Goal: Information Seeking & Learning: Learn about a topic

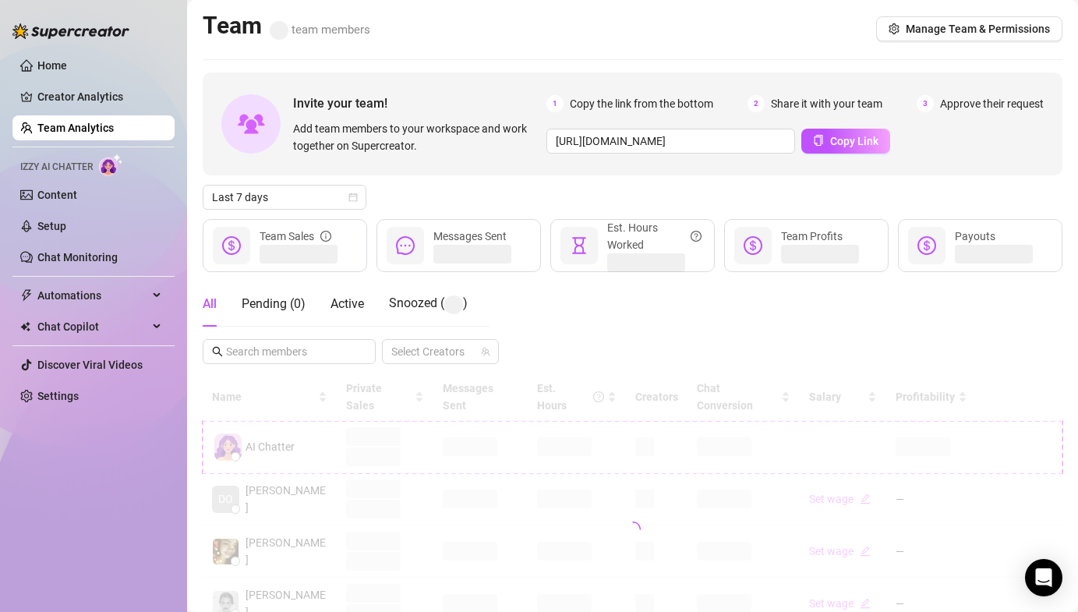
click at [263, 211] on div "Invite your team! Add team members to your workspace and work together on Super…" at bounding box center [633, 530] width 860 height 915
click at [267, 200] on span "Last 7 days" at bounding box center [284, 197] width 145 height 23
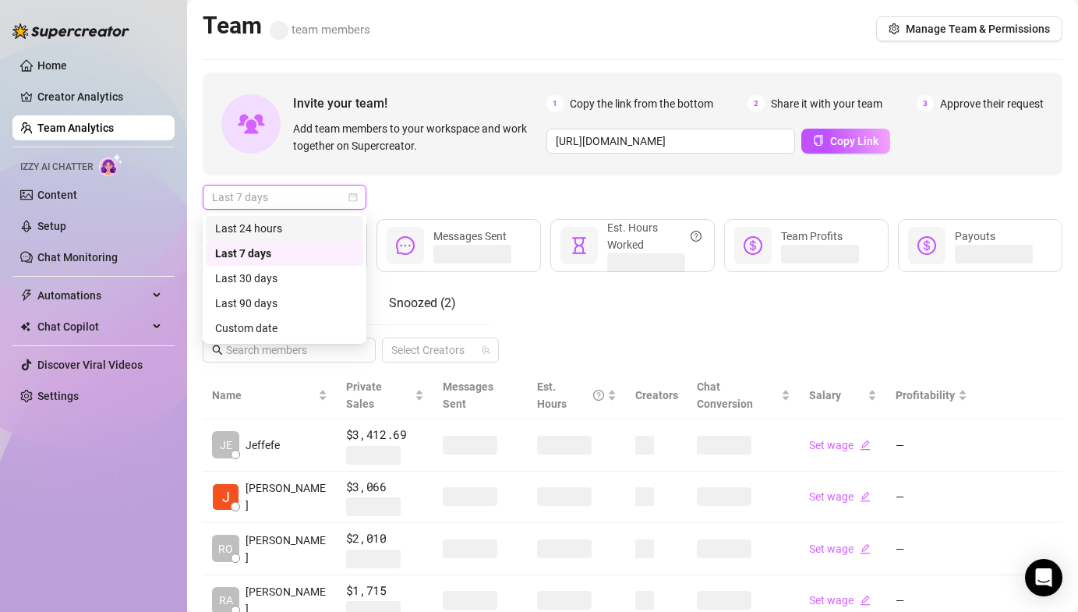
click at [285, 226] on div "Last 24 hours" at bounding box center [284, 228] width 139 height 17
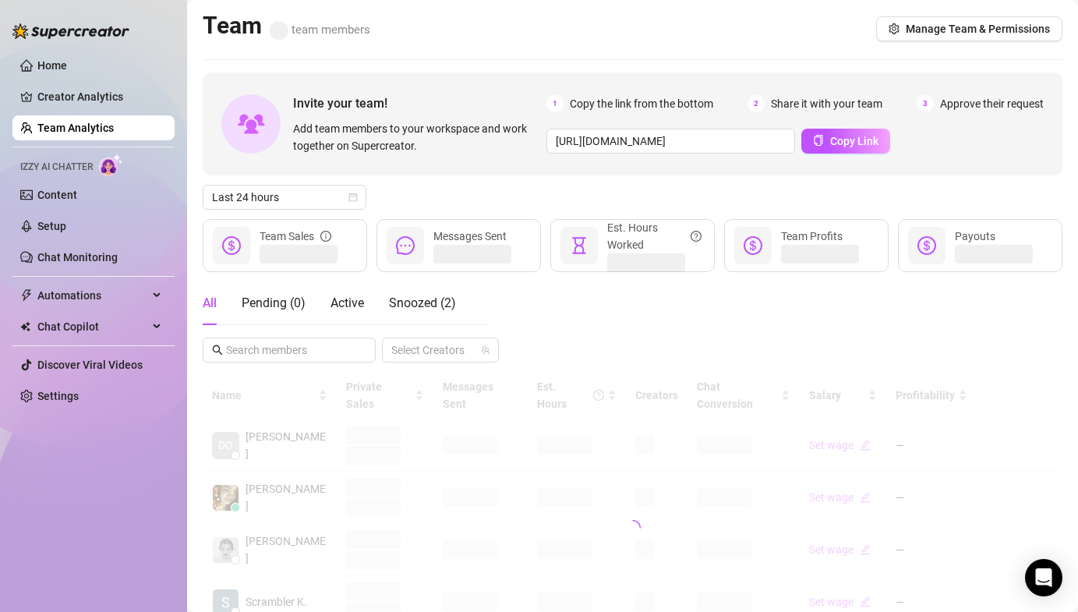
drag, startPoint x: 453, startPoint y: 198, endPoint x: 421, endPoint y: 228, distance: 44.1
click at [453, 198] on div "Last 24 hours" at bounding box center [633, 197] width 860 height 25
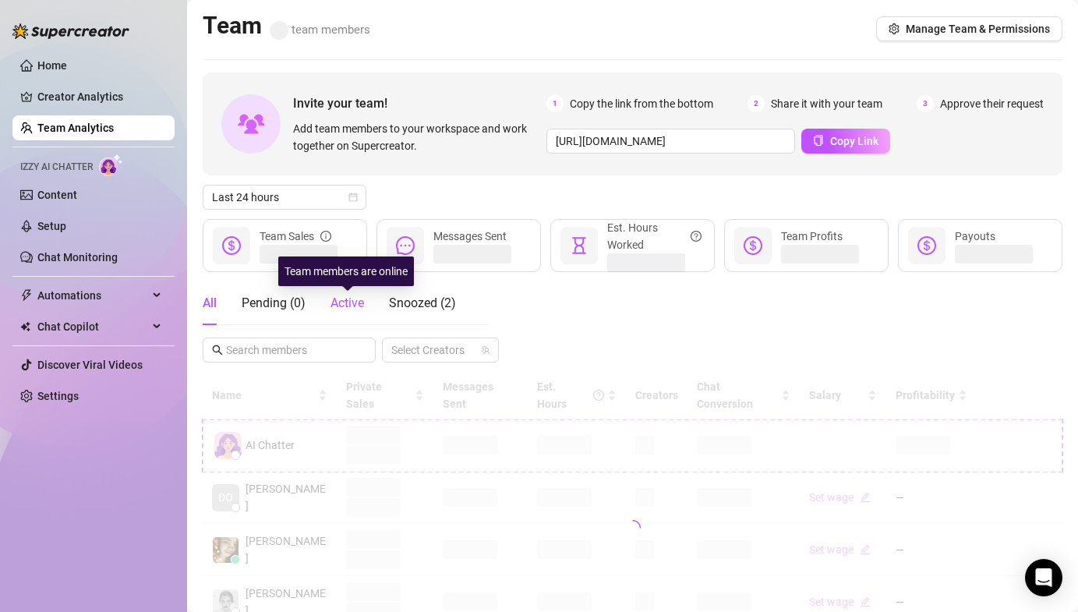
click at [352, 307] on span "Active" at bounding box center [348, 303] width 34 height 15
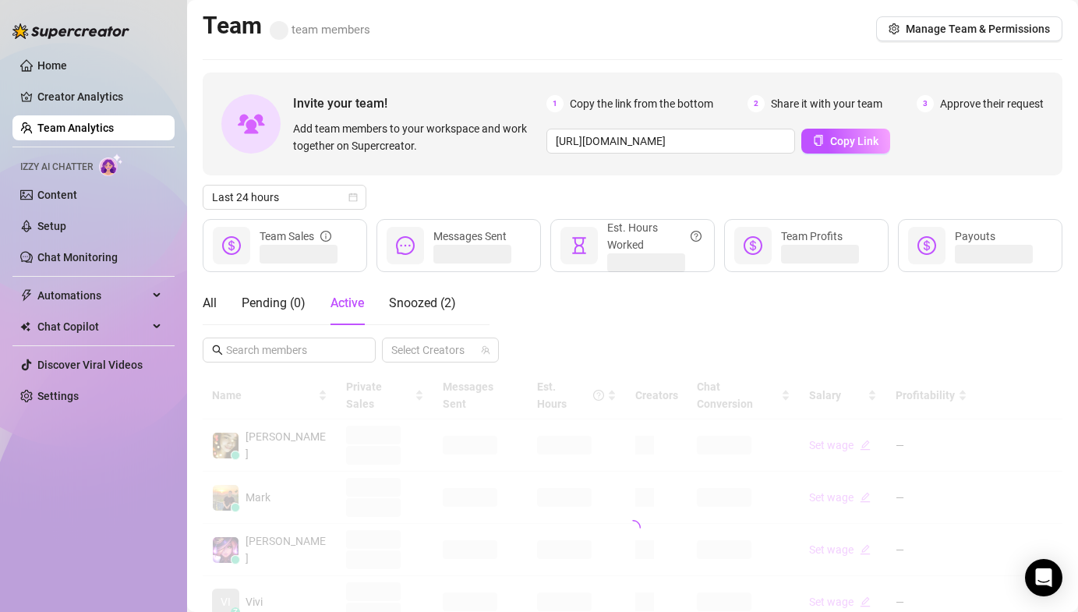
click at [426, 196] on div "Last 24 hours" at bounding box center [633, 197] width 860 height 25
click at [514, 199] on div "Last 24 hours" at bounding box center [633, 197] width 860 height 25
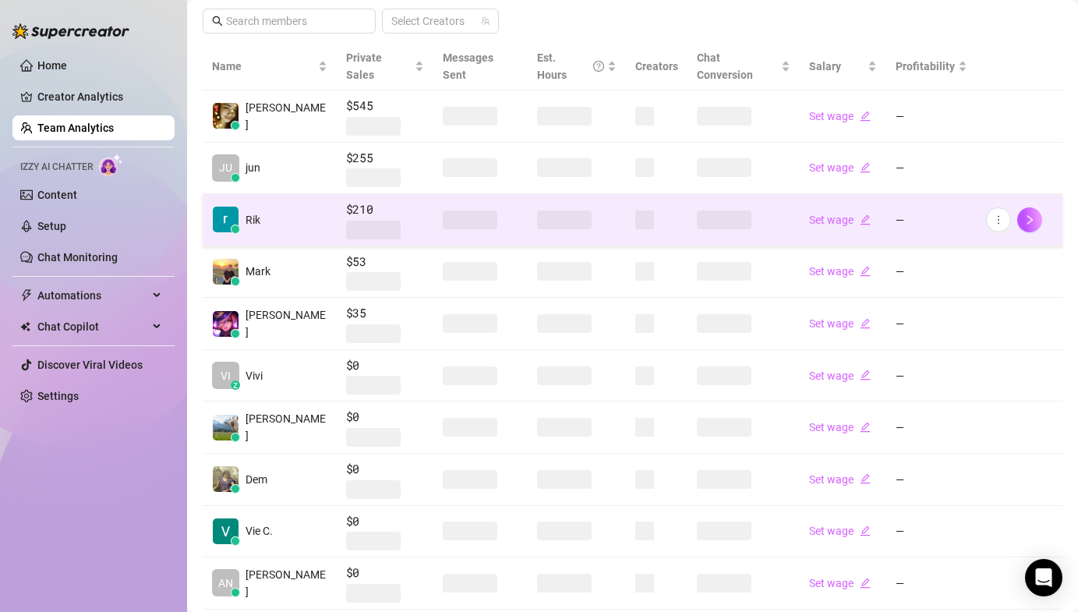
scroll to position [330, 0]
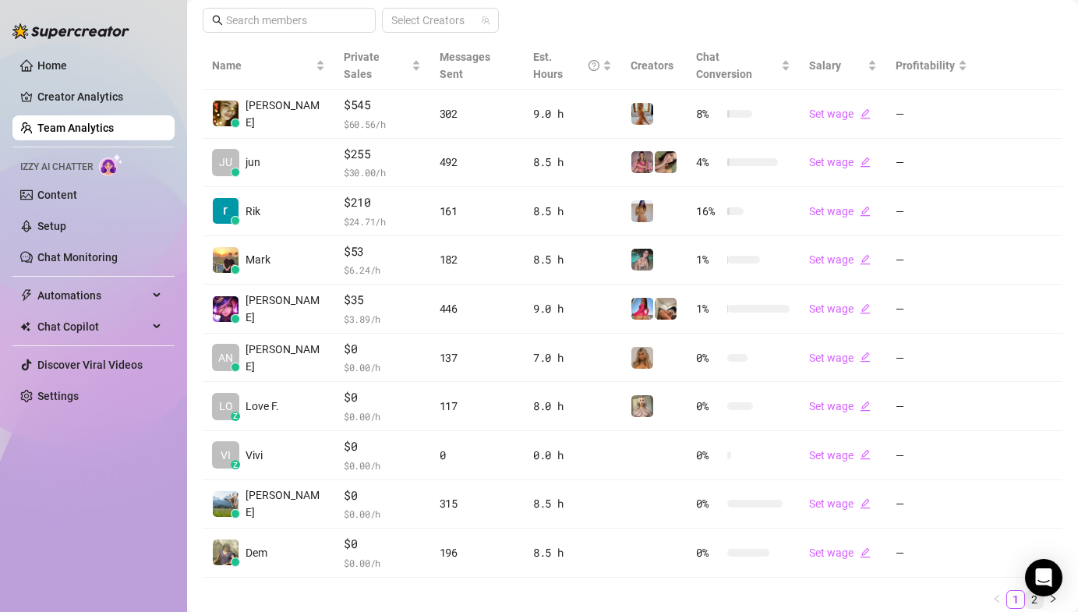
click at [1026, 591] on link "2" at bounding box center [1034, 599] width 17 height 17
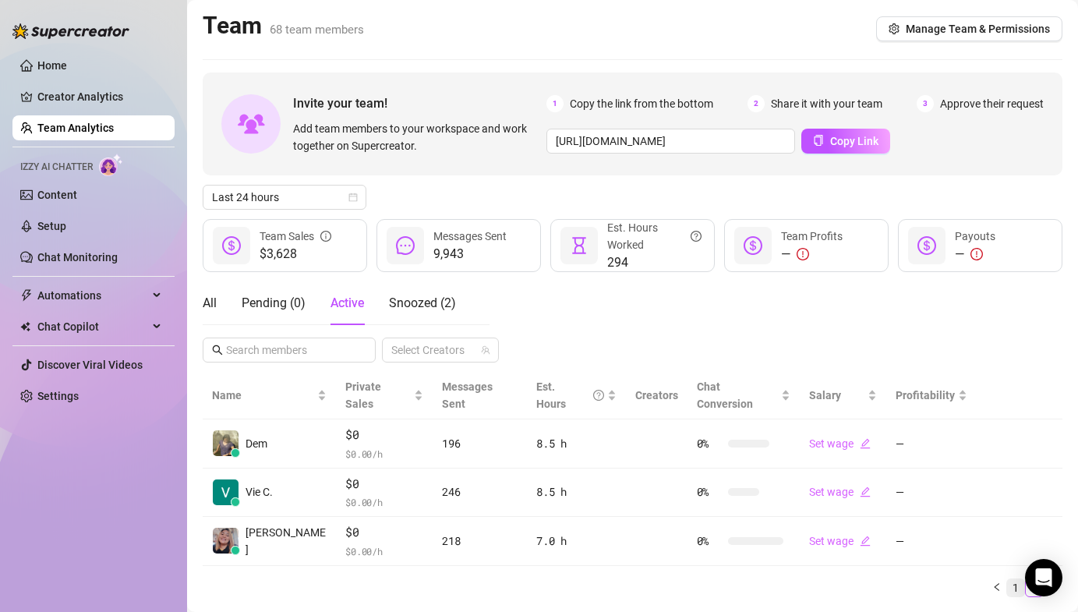
click at [1007, 579] on link "1" at bounding box center [1015, 587] width 17 height 17
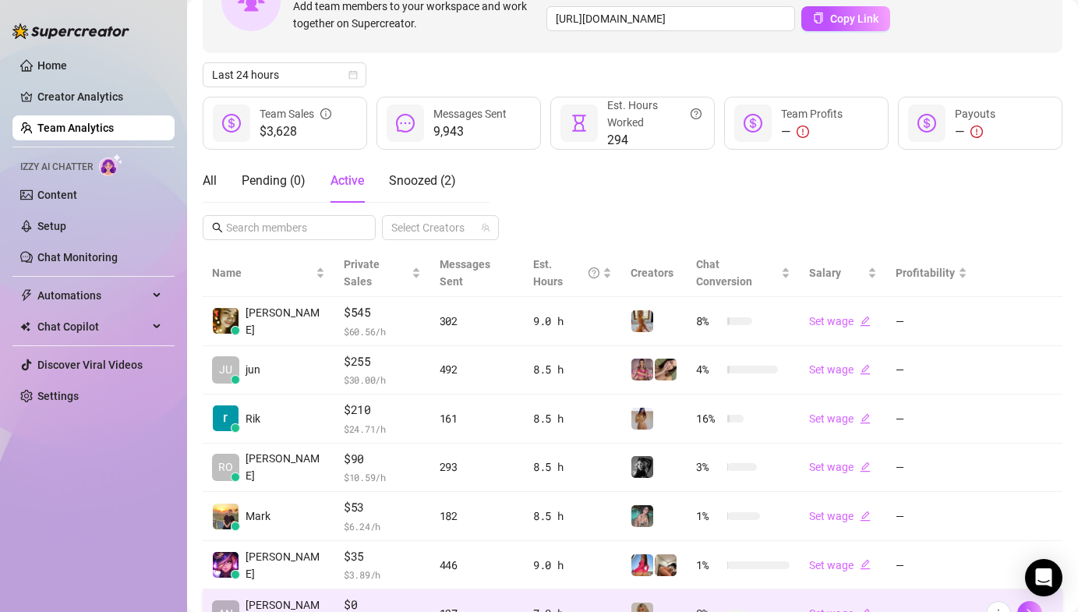
scroll to position [313, 0]
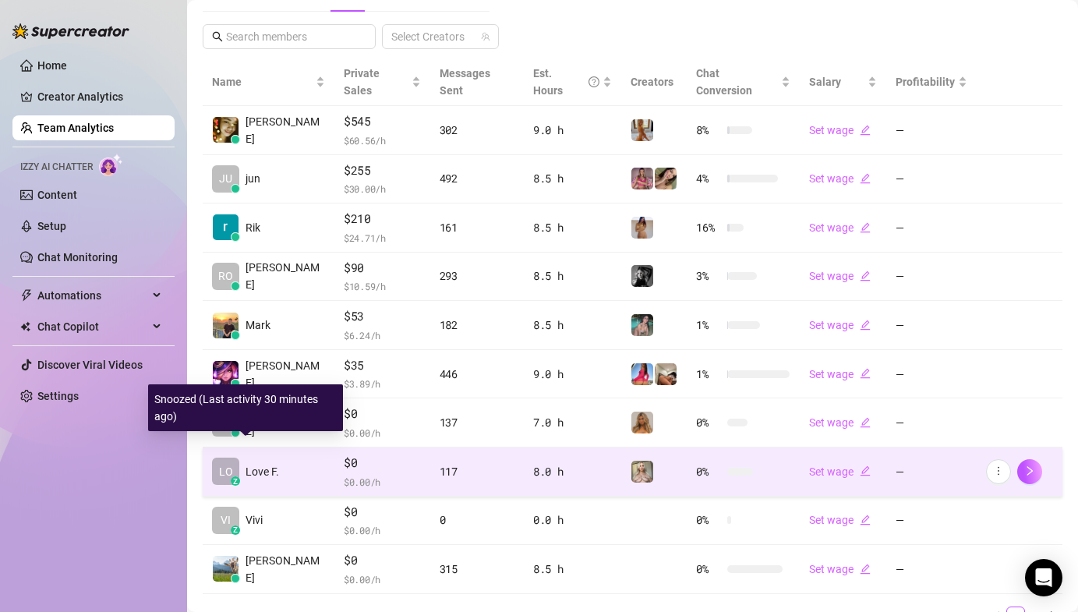
click at [218, 458] on span "LO" at bounding box center [225, 471] width 27 height 27
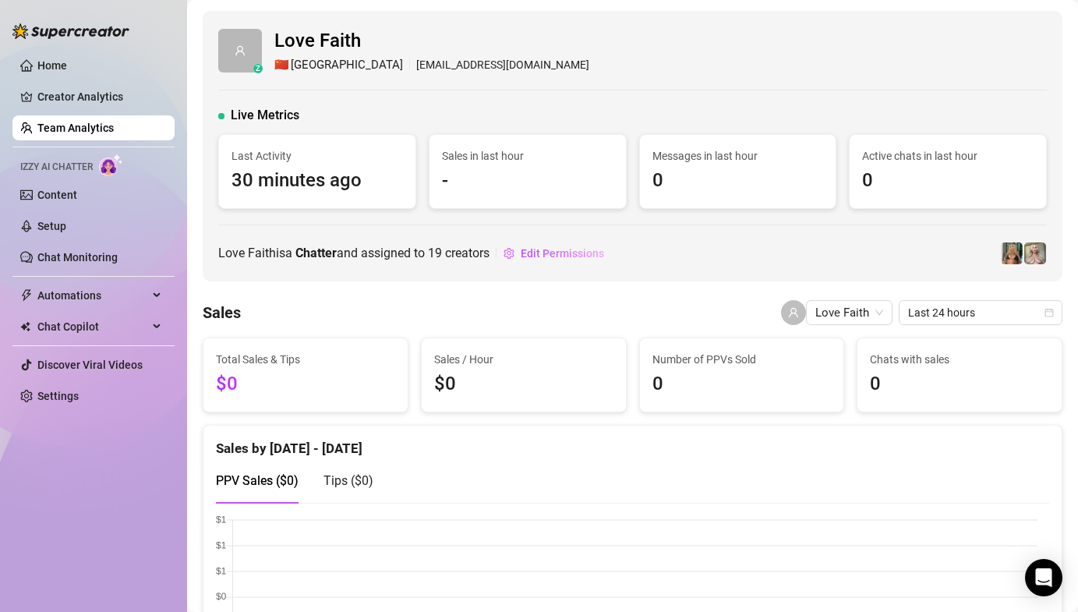
click at [684, 218] on div "z Love Faith 🇨🇳 Shanghai lvfthlcnr1010@gmail.com Live Metrics Last Activity 30 …" at bounding box center [633, 146] width 860 height 271
click at [101, 130] on link "Team Analytics" at bounding box center [75, 128] width 76 height 12
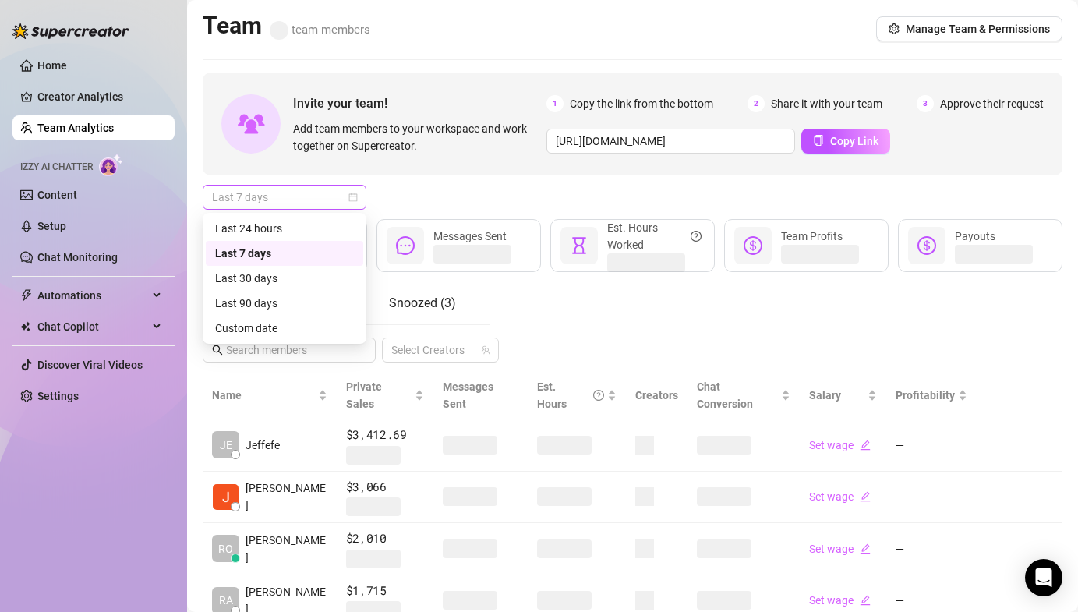
click at [326, 207] on span "Last 7 days" at bounding box center [284, 197] width 145 height 23
click at [303, 231] on div "Last 24 hours" at bounding box center [284, 228] width 139 height 17
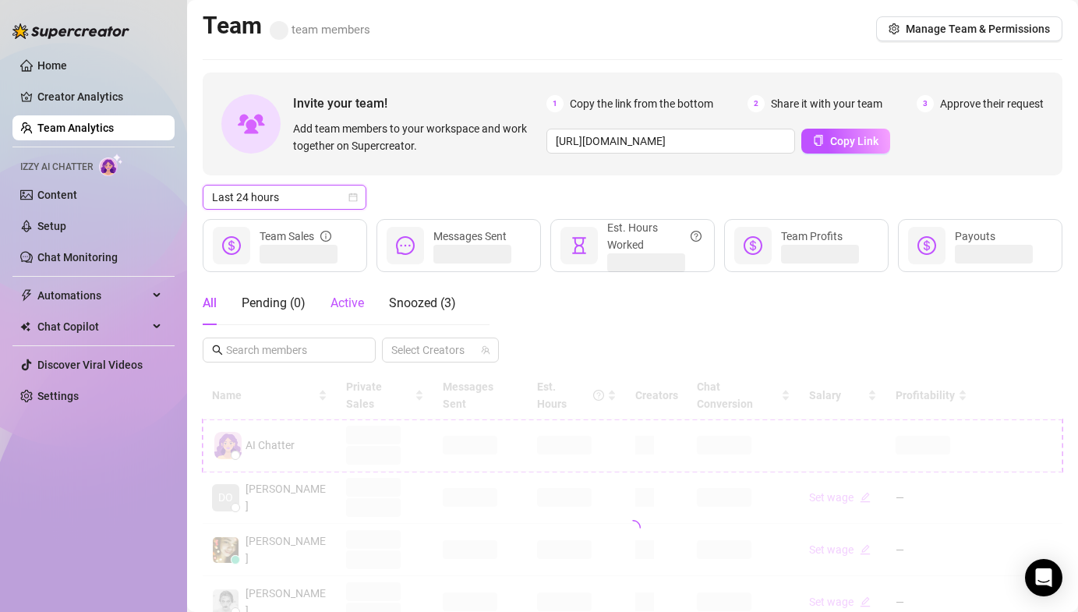
click at [359, 307] on span "Active" at bounding box center [348, 303] width 34 height 15
click at [557, 211] on div "Invite your team! Add team members to your workspace and work together on Super…" at bounding box center [633, 529] width 860 height 913
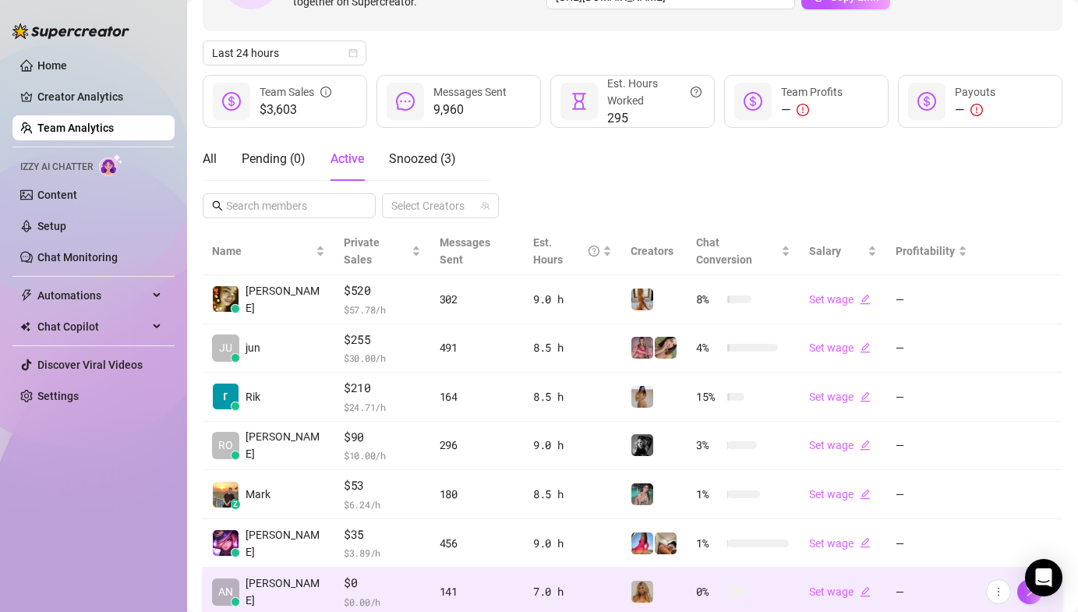
scroll to position [313, 0]
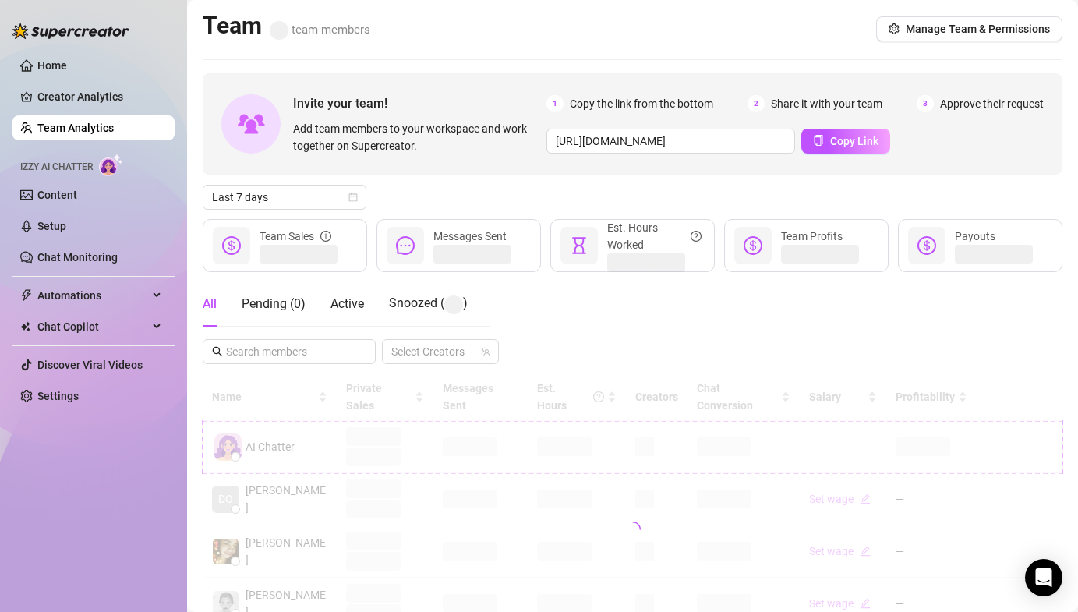
click at [475, 189] on div "Last 7 days" at bounding box center [633, 197] width 860 height 25
click at [484, 177] on div "Invite your team! Add team members to your workspace and work together on Super…" at bounding box center [633, 530] width 860 height 915
click at [299, 190] on span "Last 7 days" at bounding box center [284, 197] width 145 height 23
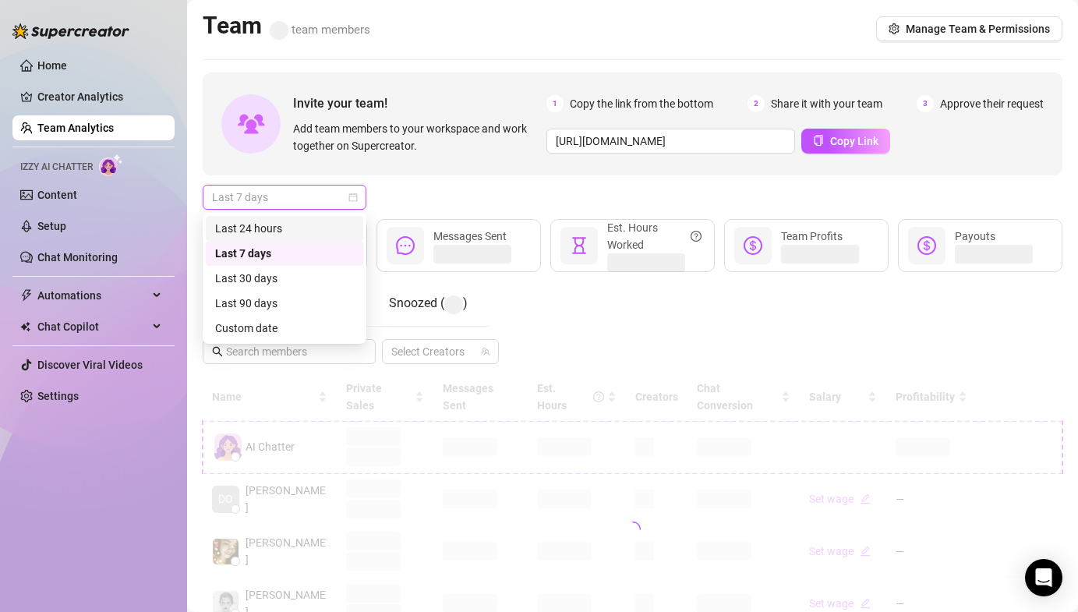
click at [268, 227] on div "Last 24 hours" at bounding box center [284, 228] width 139 height 17
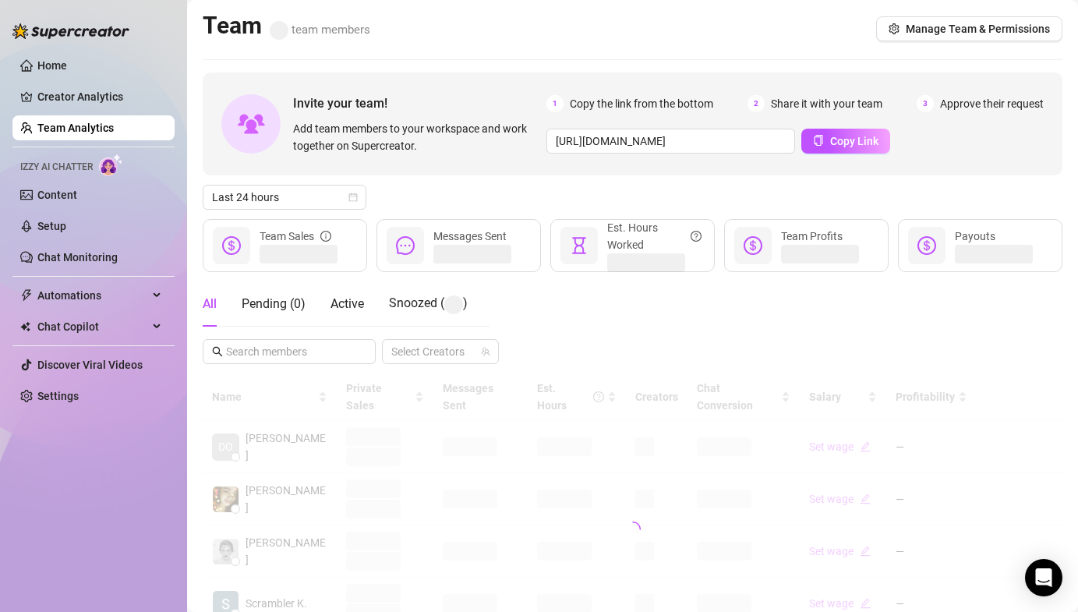
click at [392, 199] on div "Last 24 hours" at bounding box center [633, 197] width 860 height 25
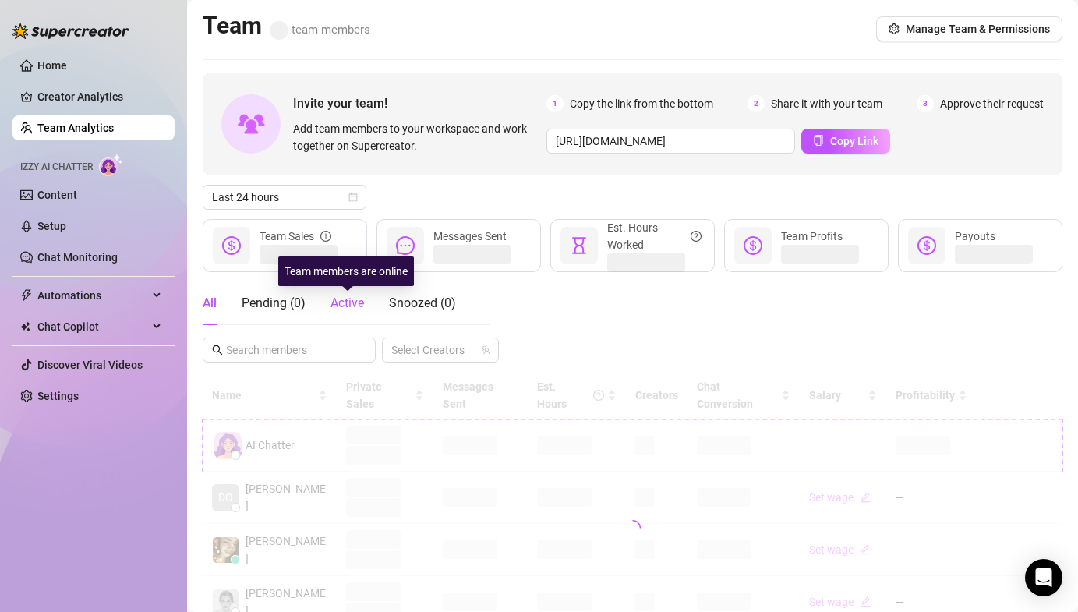
click at [356, 302] on span "Active" at bounding box center [348, 303] width 34 height 15
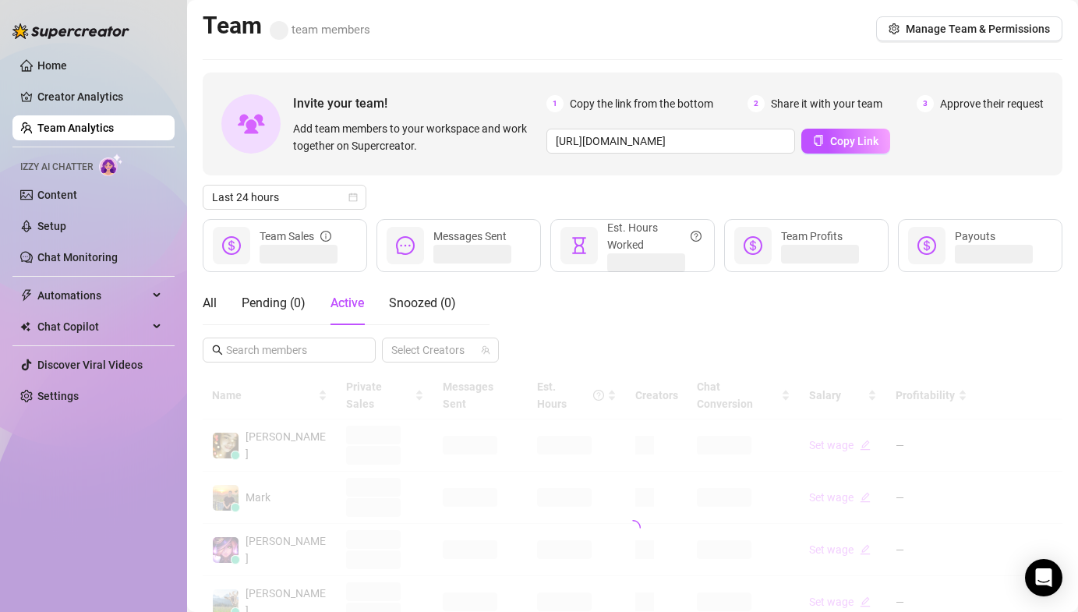
click at [450, 186] on div "Last 24 hours" at bounding box center [633, 197] width 860 height 25
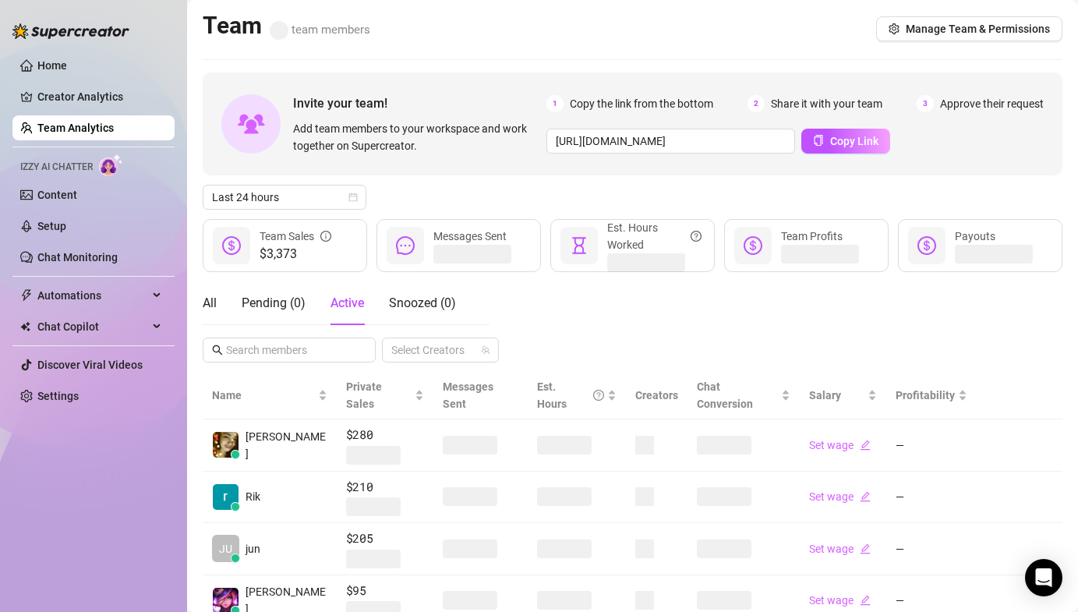
click at [542, 185] on div "Last 24 hours" at bounding box center [633, 197] width 860 height 25
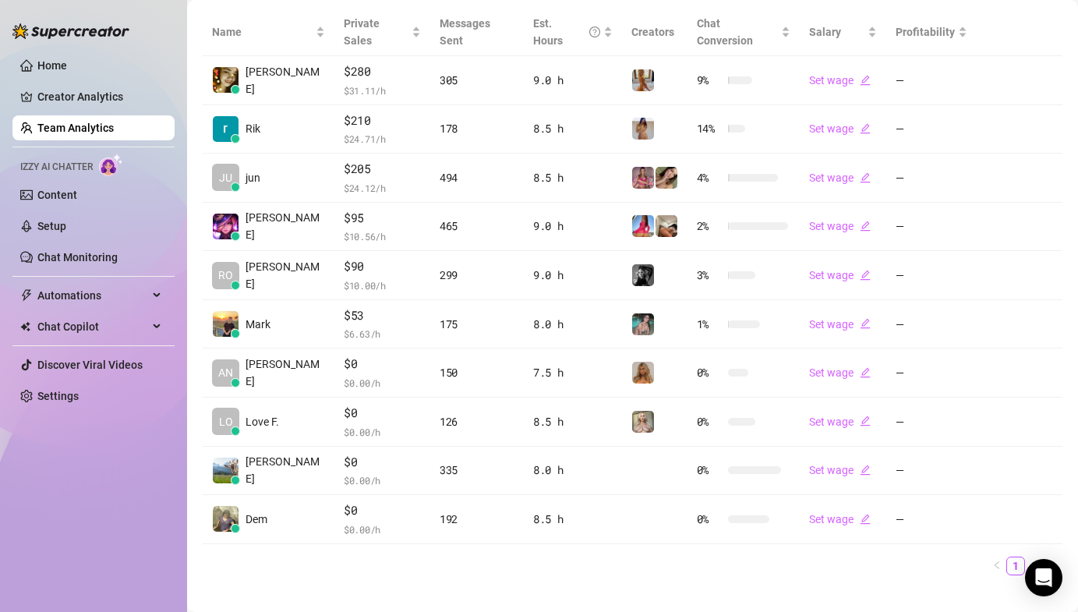
scroll to position [368, 0]
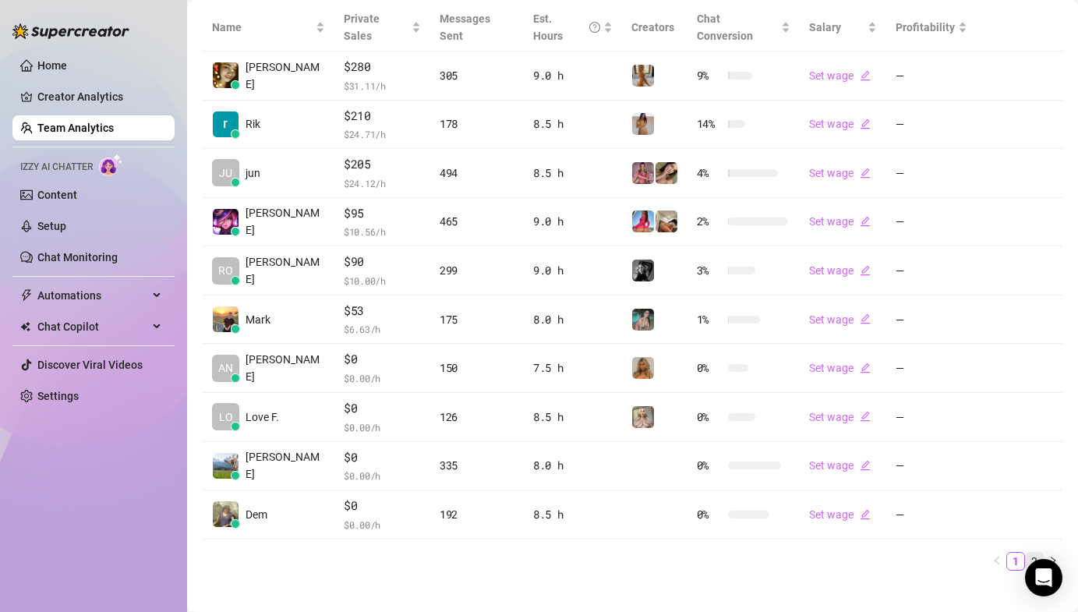
click at [1026, 553] on link "2" at bounding box center [1034, 561] width 17 height 17
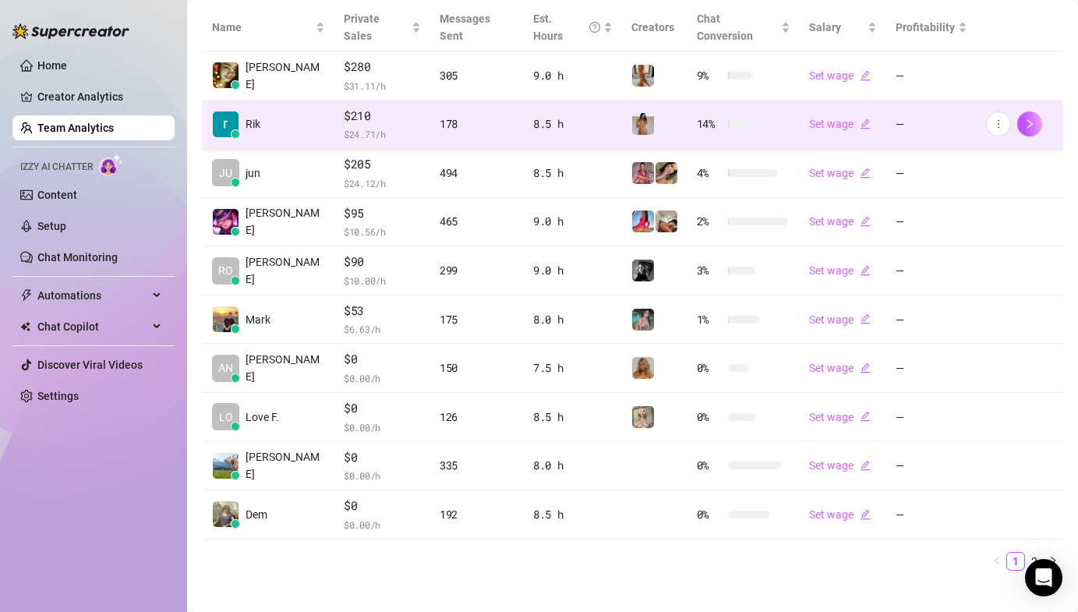
scroll to position [0, 0]
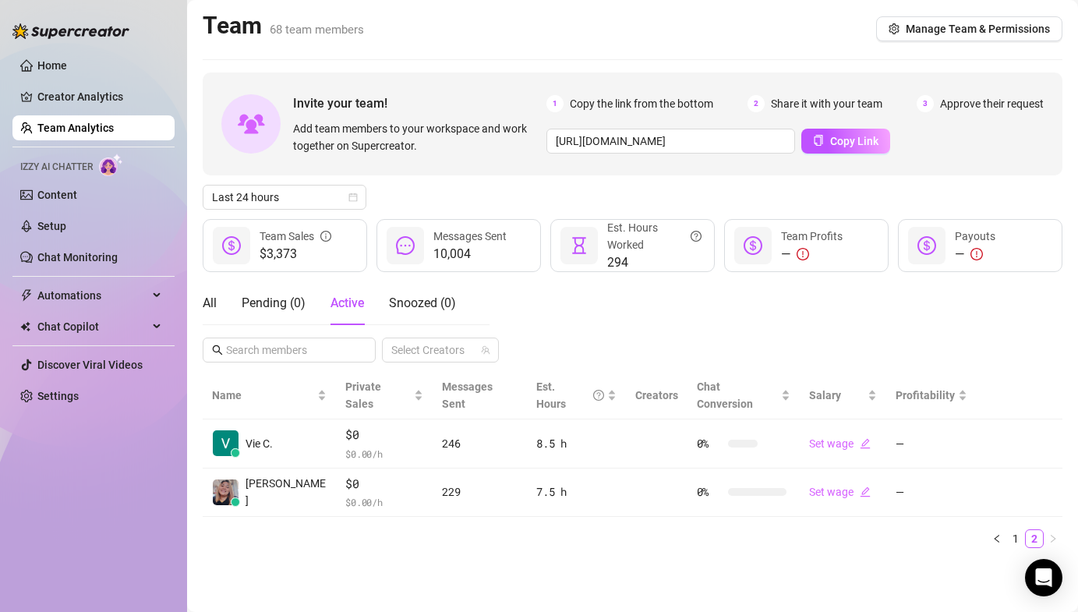
click at [662, 329] on div "All Pending ( 0 ) Active Snoozed ( 0 ) Select Creators" at bounding box center [633, 321] width 860 height 81
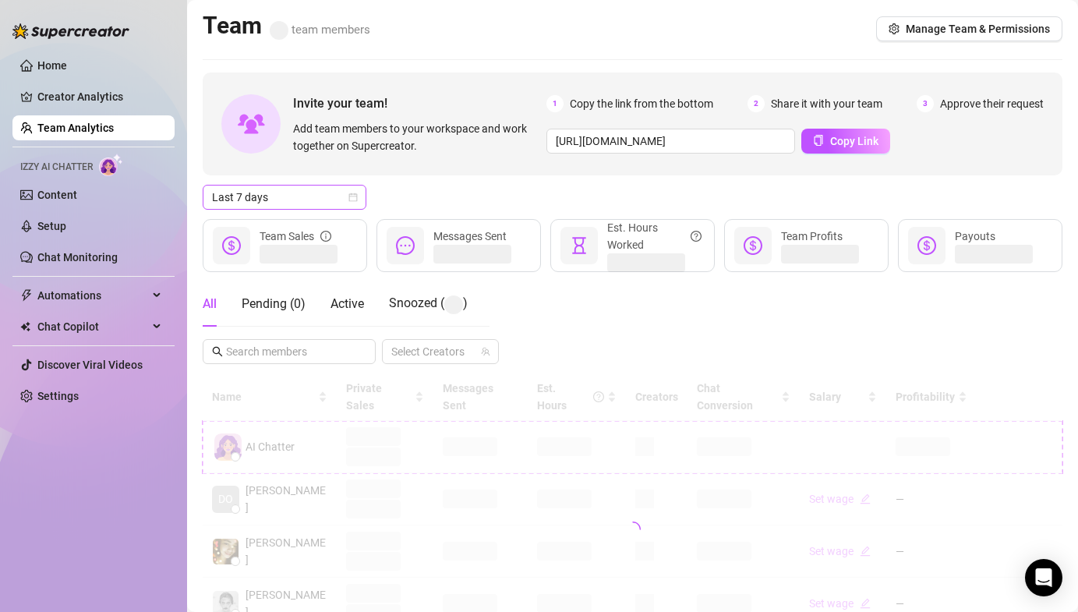
click at [291, 187] on span "Last 7 days" at bounding box center [284, 197] width 145 height 23
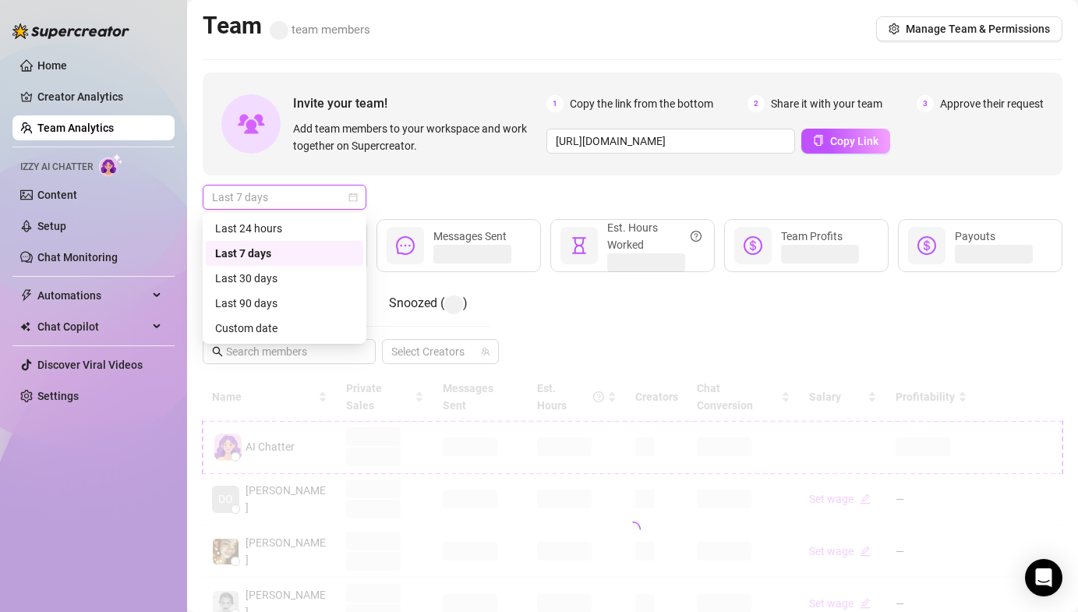
click at [274, 242] on div "Last 7 days" at bounding box center [284, 253] width 157 height 25
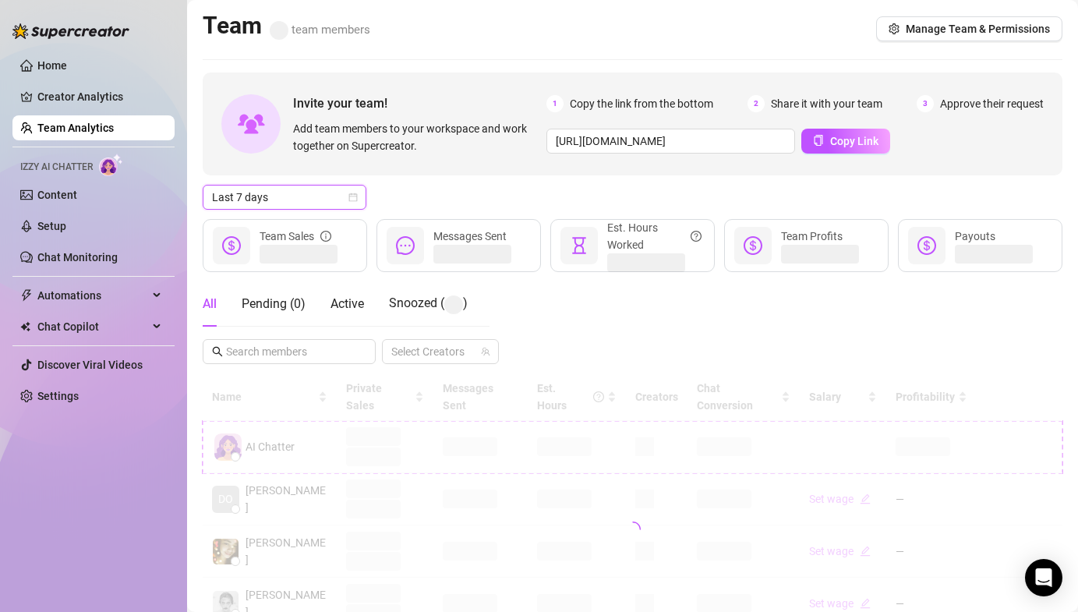
click at [288, 216] on div "Invite your team! Add team members to your workspace and work together on Super…" at bounding box center [633, 530] width 860 height 915
drag, startPoint x: 283, startPoint y: 216, endPoint x: 287, endPoint y: 235, distance: 19.9
click at [287, 235] on div "Invite your team! Add team members to your workspace and work together on Super…" at bounding box center [633, 530] width 860 height 915
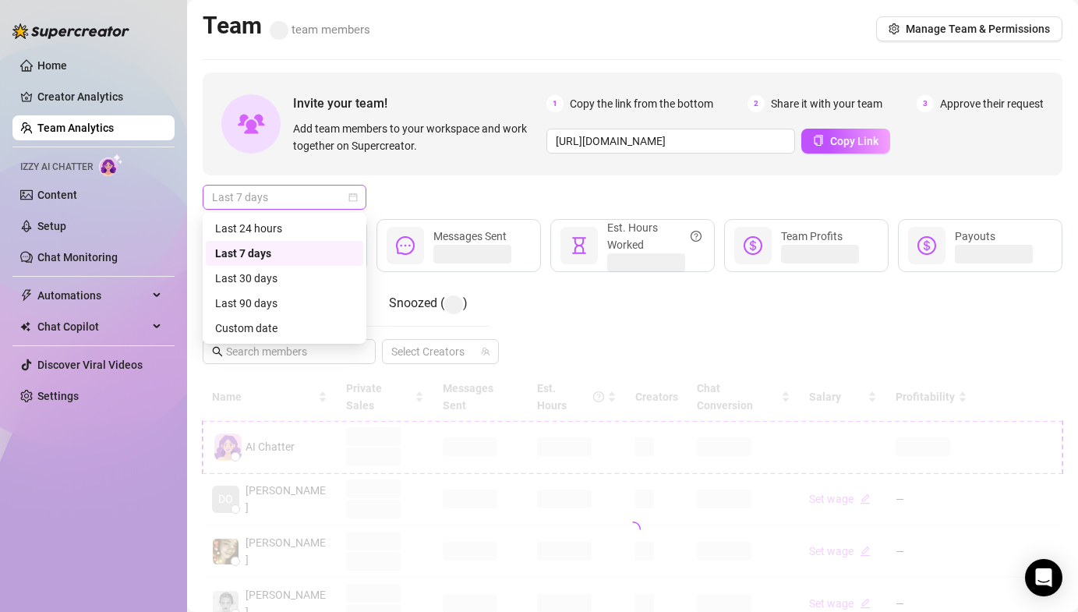
click at [277, 198] on span "Last 7 days" at bounding box center [284, 197] width 145 height 23
click at [281, 226] on div "Last 24 hours" at bounding box center [284, 228] width 139 height 17
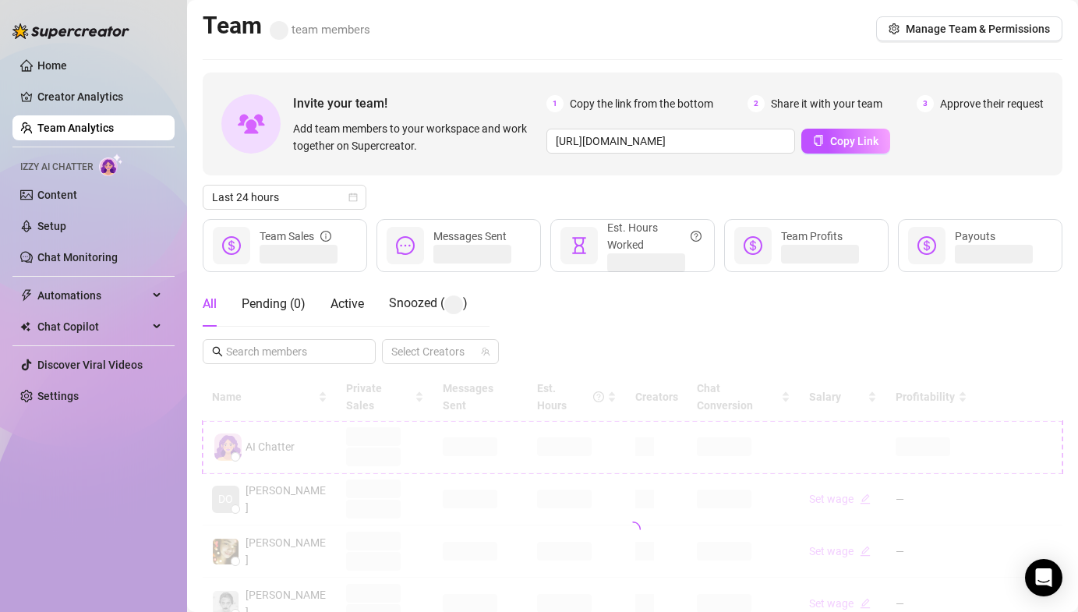
click at [533, 196] on div "Last 24 hours" at bounding box center [633, 197] width 860 height 25
click at [347, 320] on div "Active" at bounding box center [348, 303] width 34 height 44
click at [576, 294] on div "All Pending ( 0 ) Active Snoozed ( 2 ) Select Creators" at bounding box center [633, 321] width 860 height 81
click at [596, 303] on div "All Pending ( 0 ) Active Snoozed ( 2 ) Select Creators" at bounding box center [633, 321] width 860 height 81
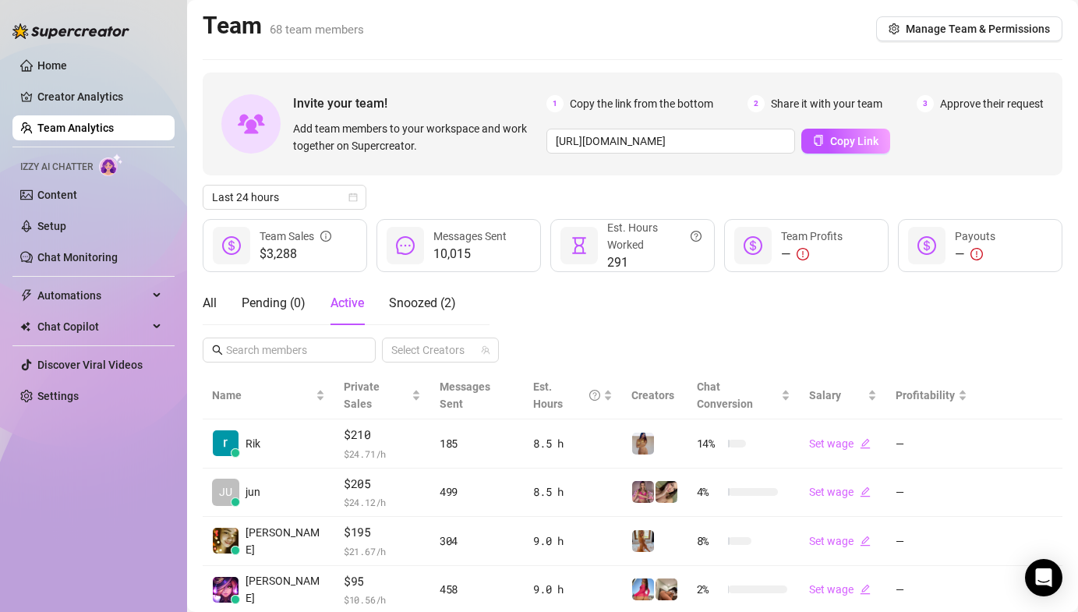
click at [575, 314] on div "All Pending ( 0 ) Active Snoozed ( 2 ) Select Creators" at bounding box center [633, 321] width 860 height 81
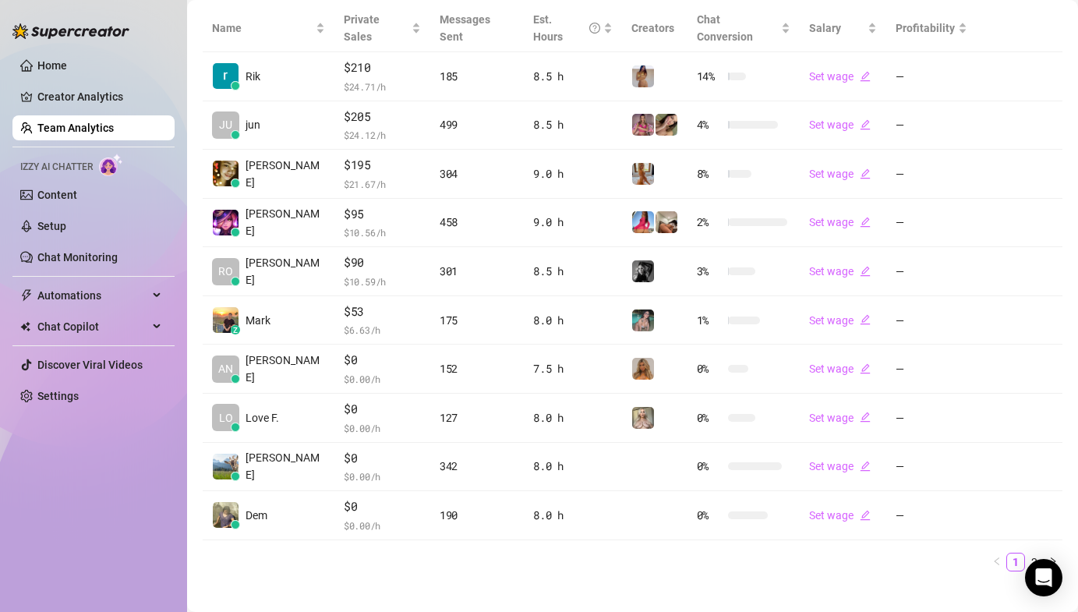
scroll to position [368, 0]
drag, startPoint x: 1024, startPoint y: 540, endPoint x: 1006, endPoint y: 533, distance: 19.0
click at [1026, 553] on link "2" at bounding box center [1034, 561] width 17 height 17
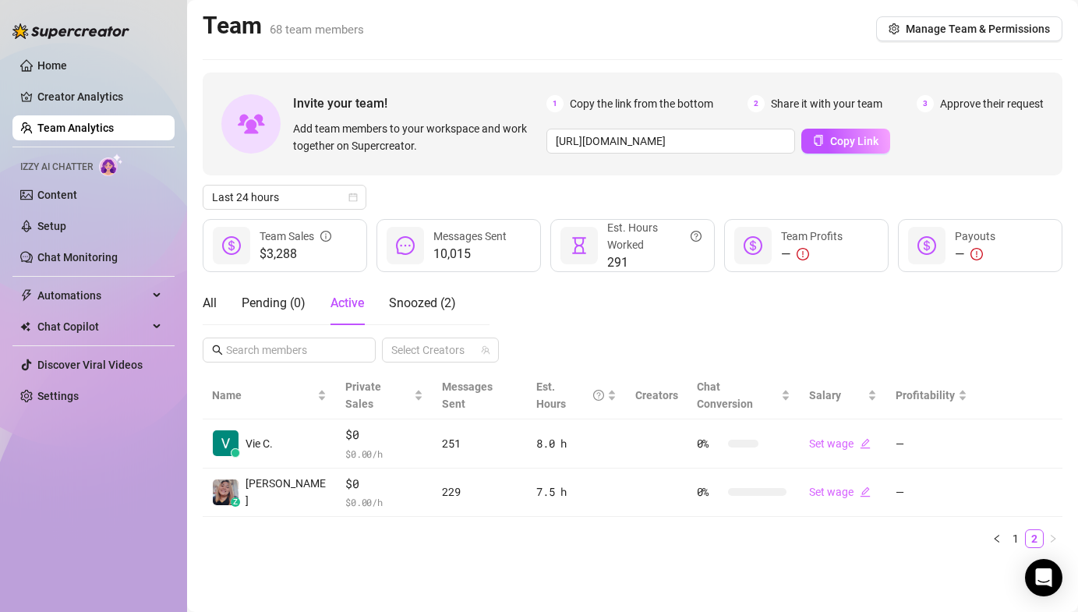
scroll to position [0, 0]
click at [599, 288] on div "All Pending ( 0 ) Active Snoozed ( 2 ) Select Creators" at bounding box center [633, 321] width 860 height 81
click at [596, 284] on div "All Pending ( 0 ) Active Snoozed ( 2 ) Select Creators" at bounding box center [633, 321] width 860 height 81
click at [600, 310] on div "All Pending ( 0 ) Active Snoozed ( 2 ) Select Creators" at bounding box center [633, 321] width 860 height 81
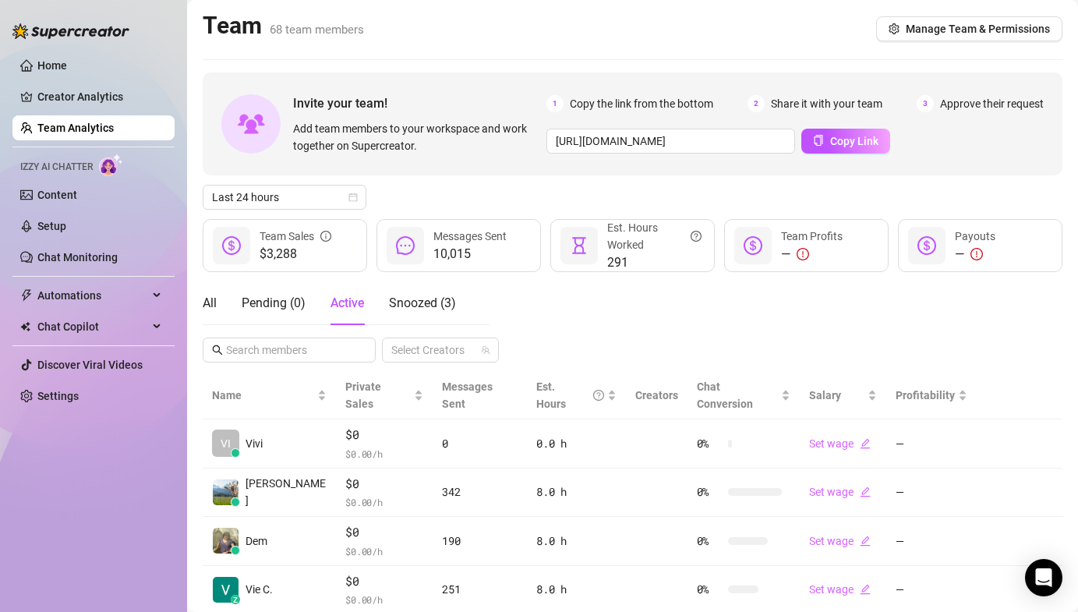
click at [464, 213] on div "Invite your team! Add team members to your workspace and work together on Super…" at bounding box center [633, 414] width 860 height 683
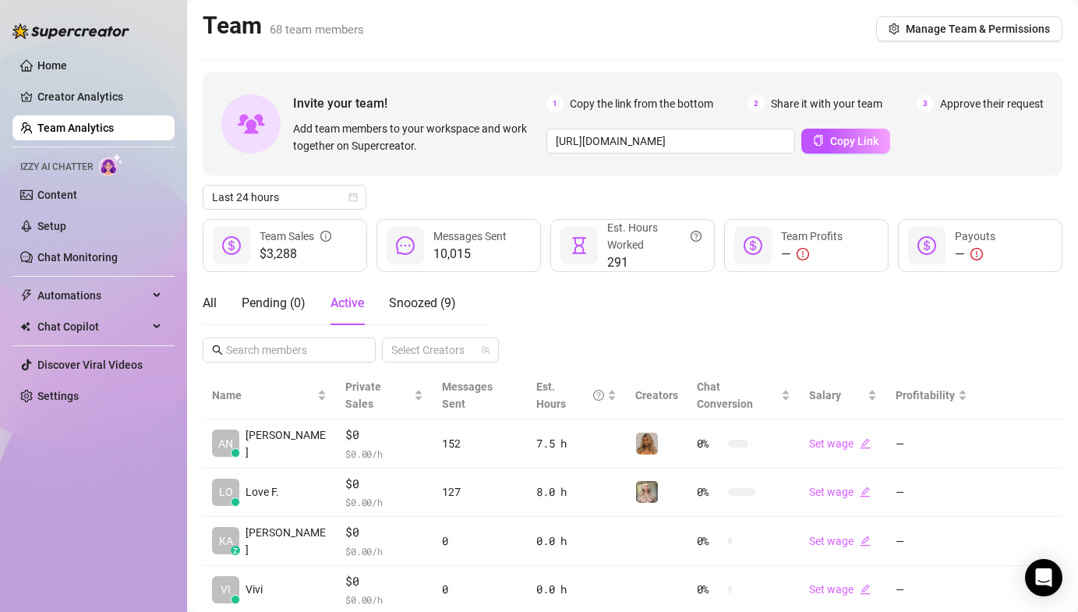
click at [53, 434] on div "Home Creator Analytics Team Analytics Izzy AI Chatter Content Setup Chat Monito…" at bounding box center [93, 299] width 162 height 598
click at [611, 179] on div "Invite your team! Add team members to your workspace and work together on Super…" at bounding box center [633, 512] width 860 height 879
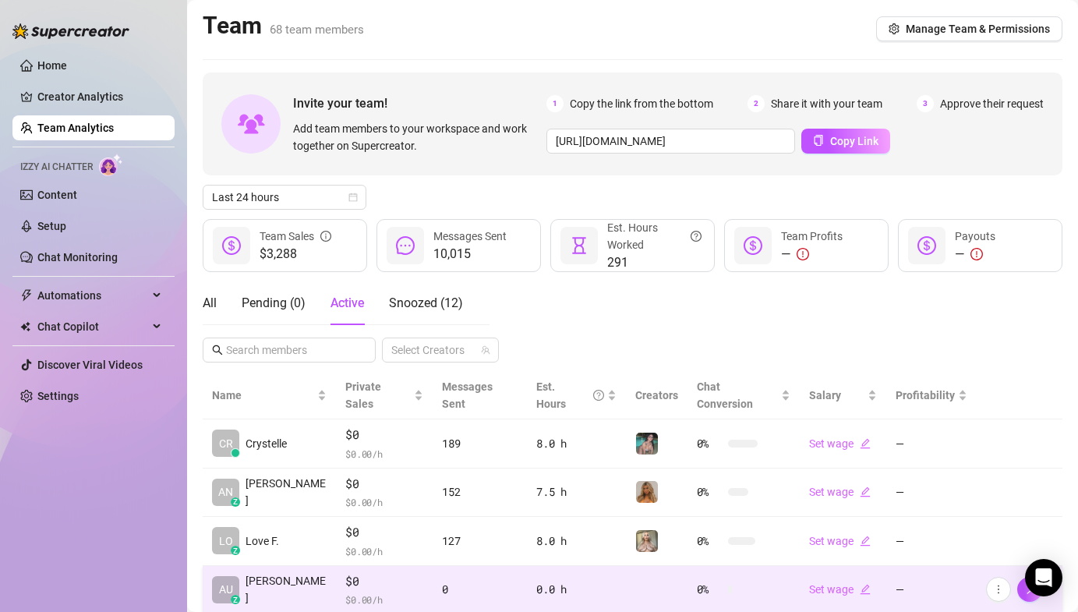
drag, startPoint x: 137, startPoint y: 486, endPoint x: 711, endPoint y: 569, distance: 579.9
click at [137, 486] on div "Home Creator Analytics Team Analytics Izzy AI Chatter Content Setup Chat Monito…" at bounding box center [93, 299] width 162 height 598
